Goal: Find specific fact: Find specific fact

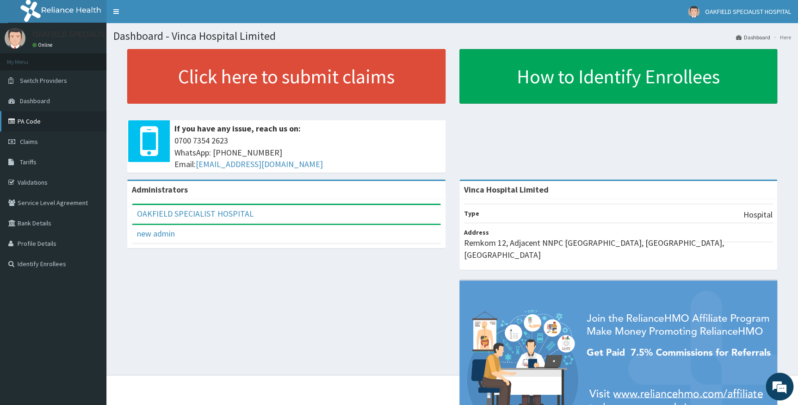
drag, startPoint x: 32, startPoint y: 121, endPoint x: 46, endPoint y: 116, distance: 14.9
click at [33, 120] on link "PA Code" at bounding box center [53, 121] width 106 height 20
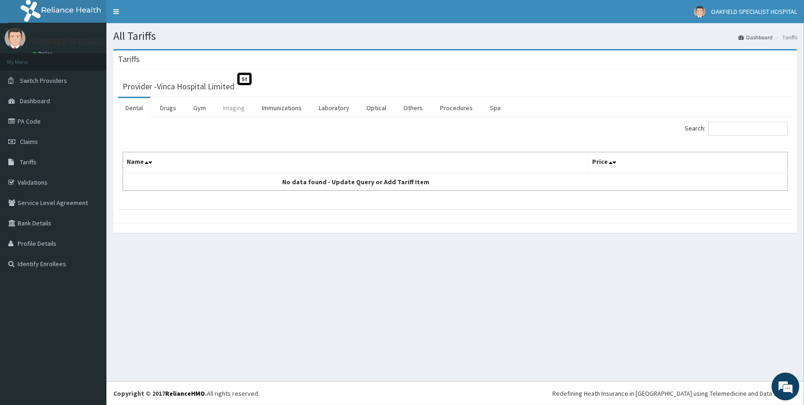
click at [243, 108] on link "Imaging" at bounding box center [234, 107] width 37 height 19
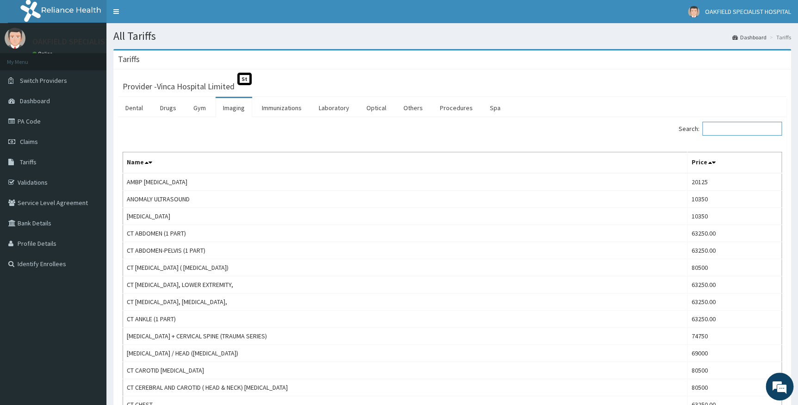
click at [729, 128] on input "Search:" at bounding box center [742, 129] width 80 height 14
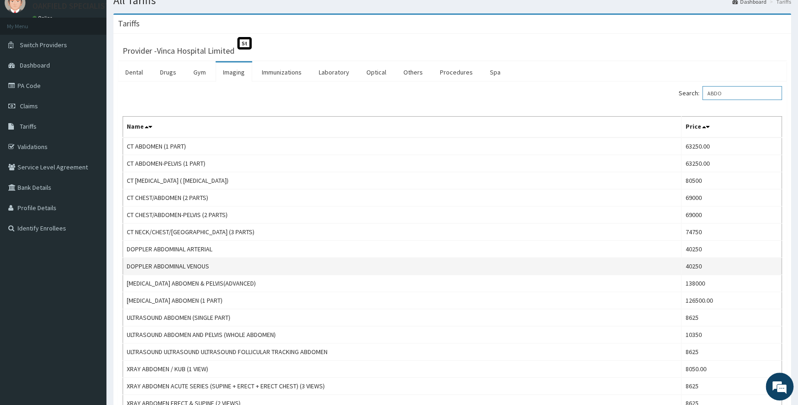
scroll to position [84, 0]
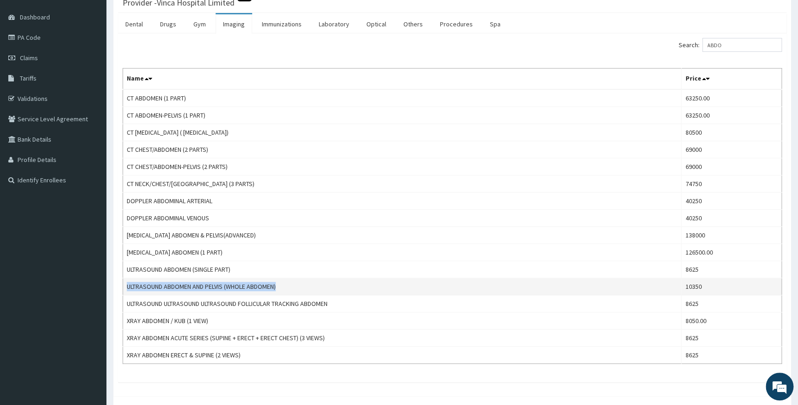
drag, startPoint x: 126, startPoint y: 284, endPoint x: 288, endPoint y: 279, distance: 162.4
click at [288, 279] on td "ULTRASOUND ABDOMEN AND PELVIS (WHOLE ABDOMEN)" at bounding box center [402, 286] width 558 height 17
copy td "ULTRASOUND ABDOMEN AND PELVIS (WHOLE ABDOMEN)"
click at [728, 42] on input "ABDO" at bounding box center [742, 45] width 80 height 14
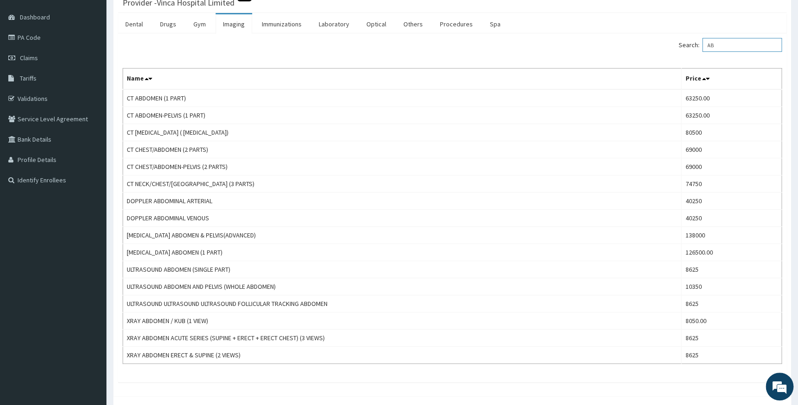
type input "A"
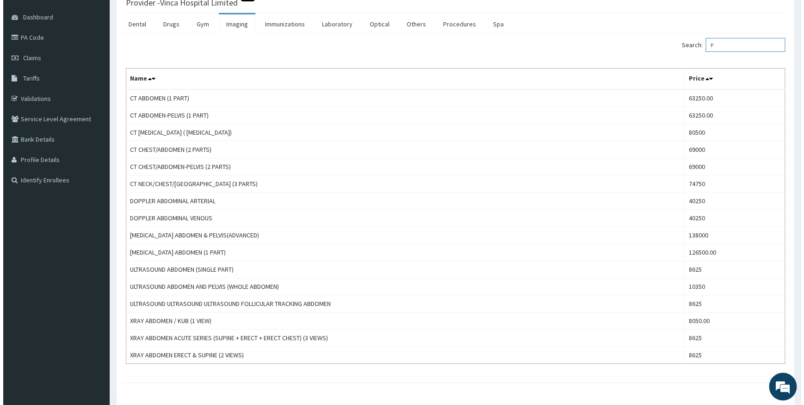
scroll to position [0, 0]
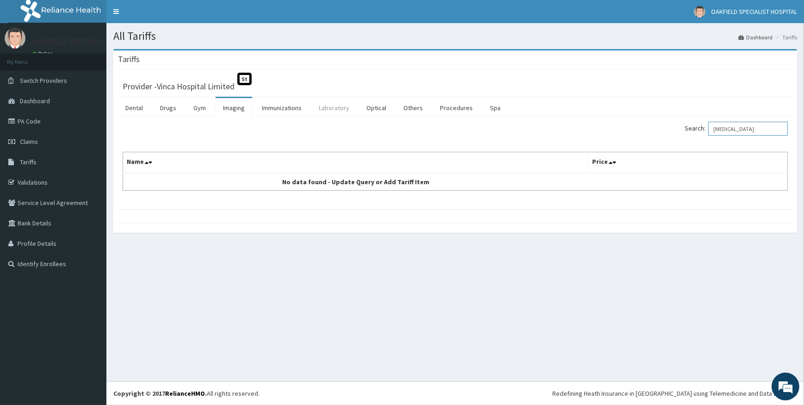
type input "[MEDICAL_DATA]"
click at [334, 102] on link "Laboratory" at bounding box center [333, 107] width 45 height 19
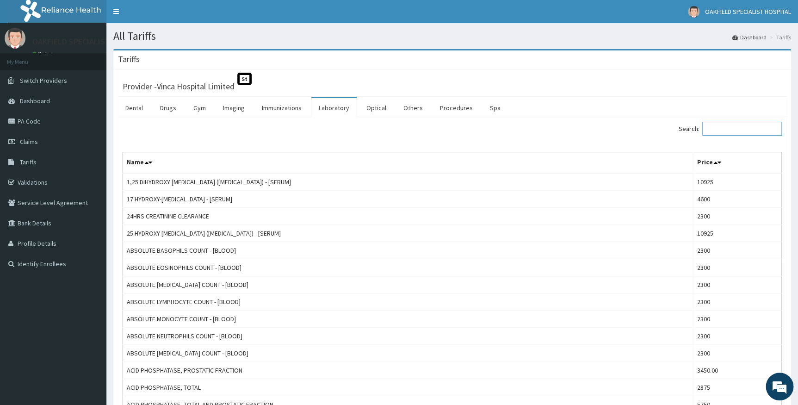
click at [740, 129] on input "Search:" at bounding box center [742, 129] width 80 height 14
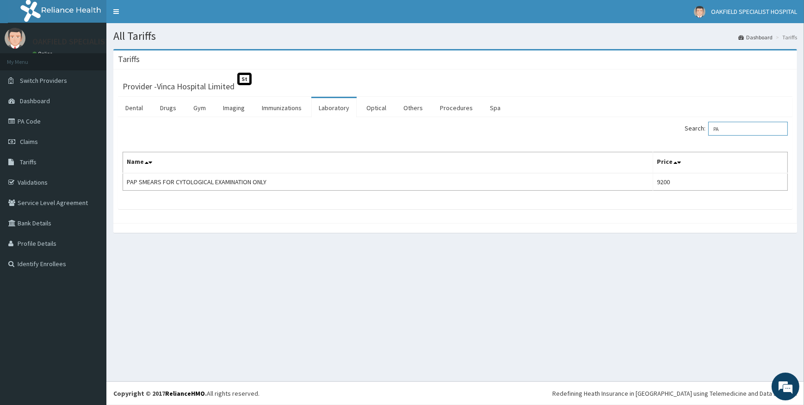
type input "P"
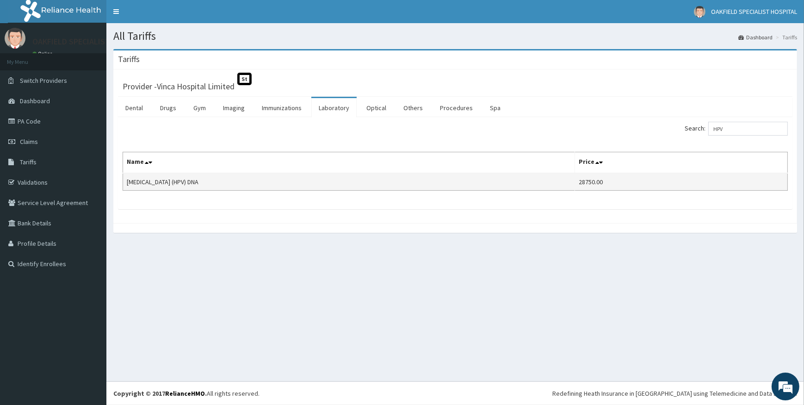
drag, startPoint x: 125, startPoint y: 178, endPoint x: 229, endPoint y: 182, distance: 103.2
click at [228, 185] on td "[MEDICAL_DATA] (HPV) DNA" at bounding box center [349, 182] width 452 height 18
copy td "[MEDICAL_DATA] (HPV) DNA"
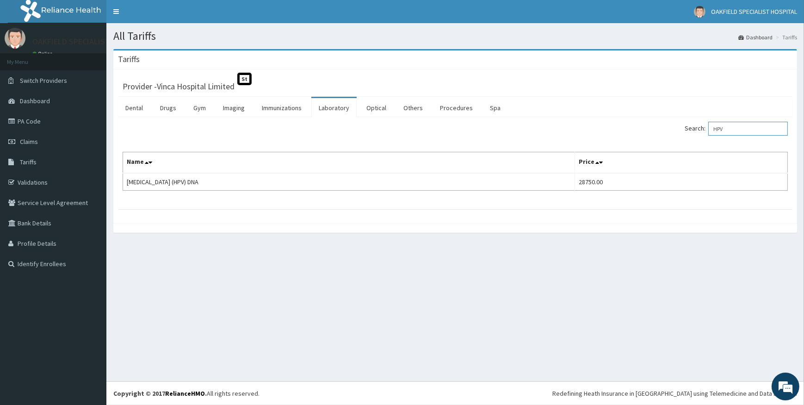
click at [742, 130] on input "HPV" at bounding box center [748, 129] width 80 height 14
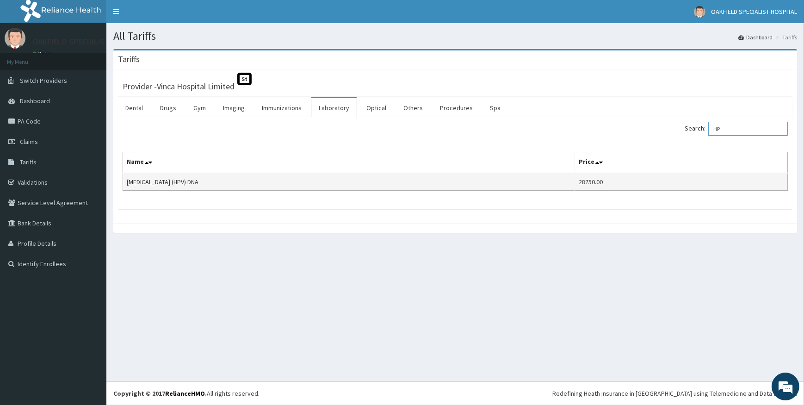
type input "H"
type input "[MEDICAL_DATA]"
drag, startPoint x: 127, startPoint y: 179, endPoint x: 266, endPoint y: 182, distance: 139.3
click at [266, 182] on td "PAP SMEARS FOR CYTOLOGICAL EXAMINATION ONLY" at bounding box center [388, 182] width 530 height 18
copy td "PAP SMEARS FOR CYTOLOGICAL EXAMINATION ONLY"
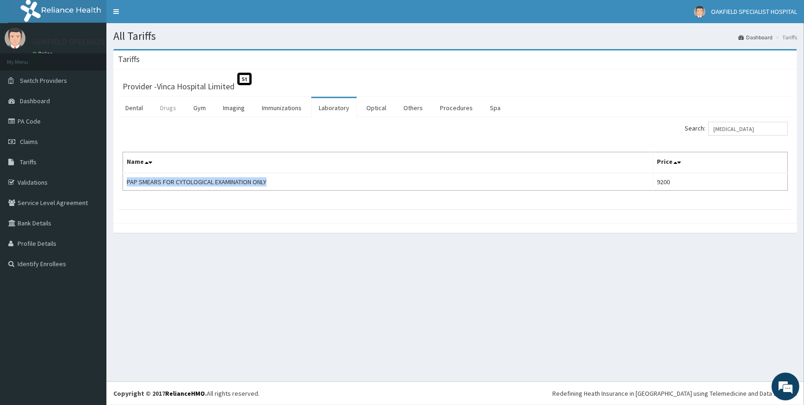
click at [174, 108] on link "Drugs" at bounding box center [168, 107] width 31 height 19
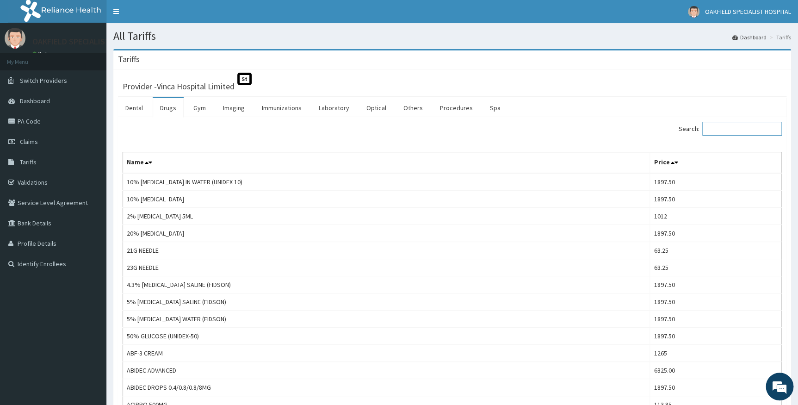
click at [731, 129] on input "Search:" at bounding box center [742, 129] width 80 height 14
paste input "Paludrine 2"
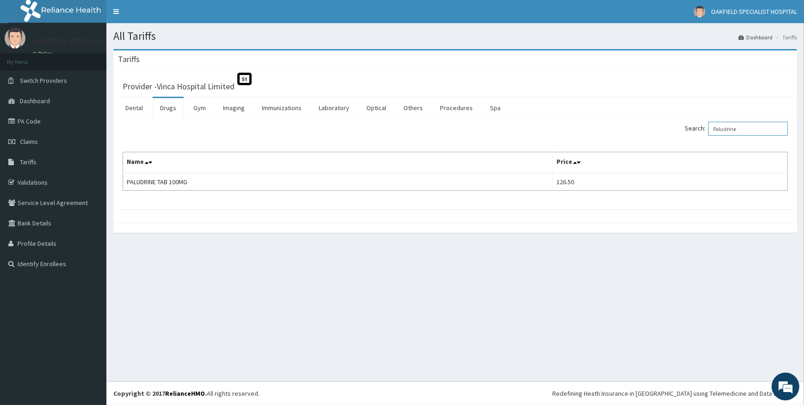
click at [752, 130] on input "Paludrine" at bounding box center [748, 129] width 80 height 14
type input "P"
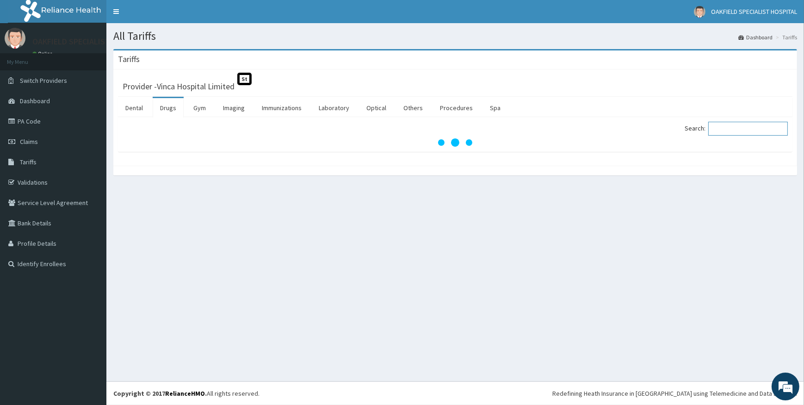
paste input "[MEDICAL_DATA]"
click at [721, 129] on input "[MEDICAL_DATA]" at bounding box center [748, 129] width 80 height 14
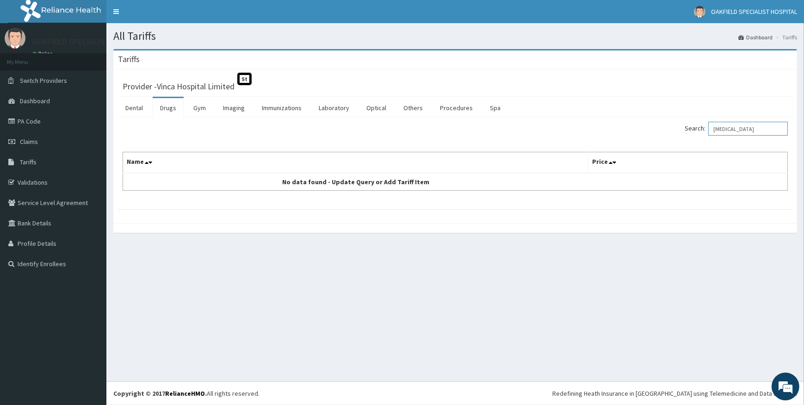
click at [722, 131] on input "[MEDICAL_DATA]" at bounding box center [748, 129] width 80 height 14
type input "[MEDICAL_DATA]"
